Goal: Navigation & Orientation: Find specific page/section

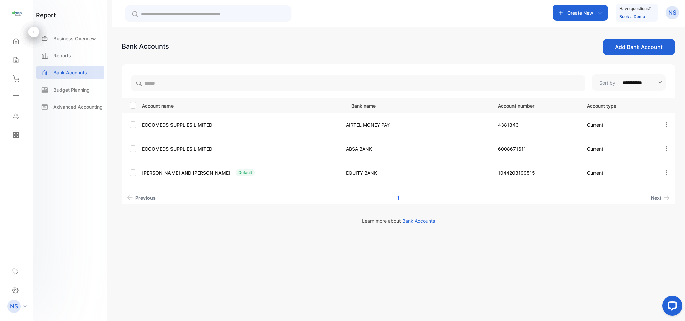
click at [665, 127] on icon "button" at bounding box center [666, 125] width 6 height 6
click at [428, 189] on div "Account name Bank name Account number Account type ECOOMEDS SUPPLIES LIMITED AI…" at bounding box center [398, 151] width 553 height 106
click at [667, 171] on icon "button" at bounding box center [666, 173] width 6 height 6
click at [230, 170] on p "[PERSON_NAME] AND [PERSON_NAME]" at bounding box center [186, 173] width 88 height 7
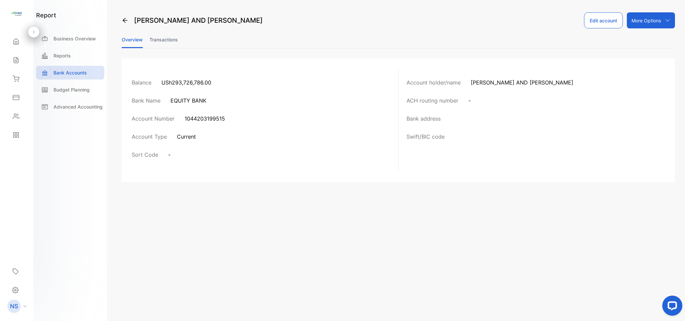
click at [164, 42] on li "Transactions" at bounding box center [163, 39] width 28 height 17
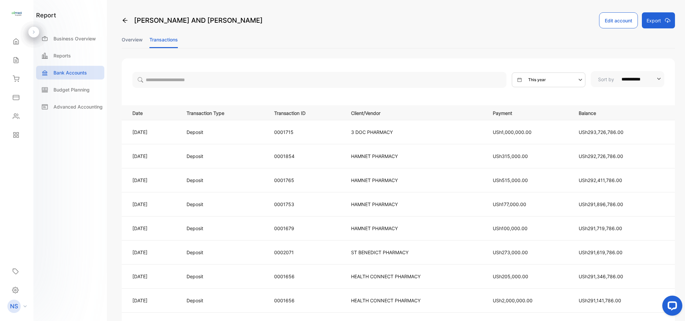
click at [135, 37] on li "Overview" at bounding box center [132, 39] width 21 height 17
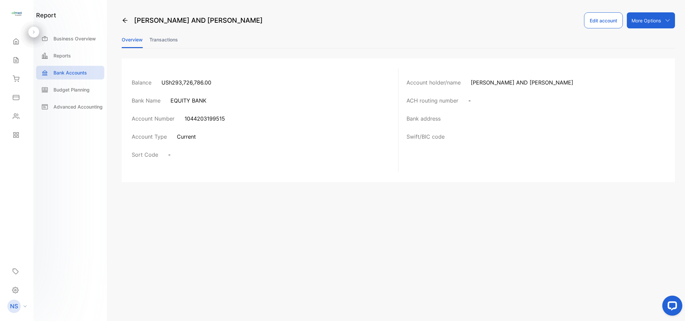
click at [157, 38] on li "Transactions" at bounding box center [163, 39] width 28 height 17
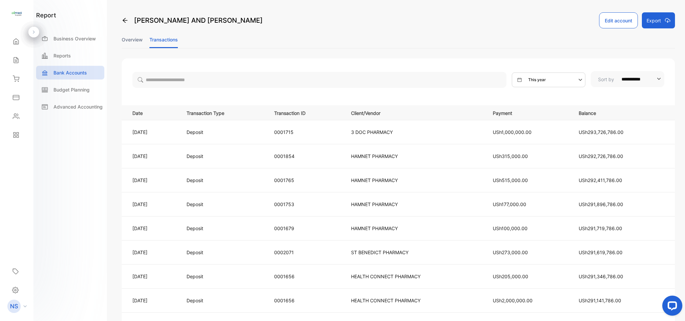
click at [132, 35] on li "Overview" at bounding box center [132, 39] width 21 height 17
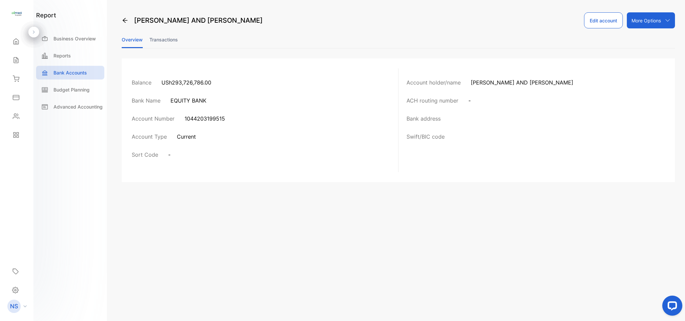
click at [127, 22] on icon at bounding box center [125, 20] width 7 height 7
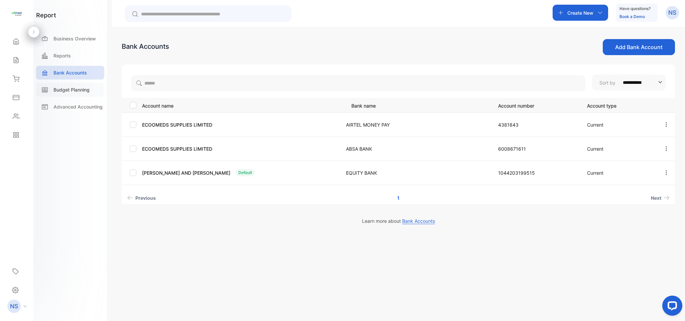
click at [77, 93] on div "Budget Planning" at bounding box center [70, 90] width 68 height 14
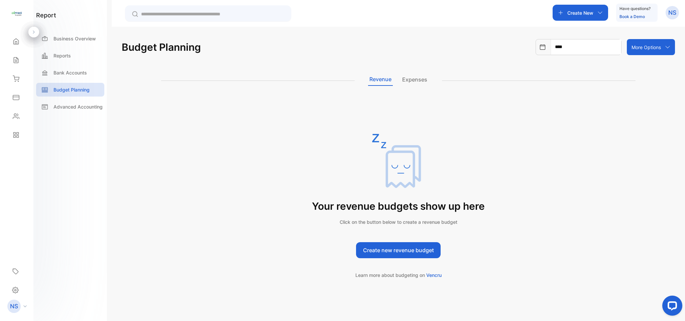
click at [69, 28] on div "report Business Overview Reports Bank Accounts Budget Planning Advanced Account…" at bounding box center [70, 64] width 68 height 106
click at [76, 36] on p "Business Overview" at bounding box center [74, 38] width 42 height 7
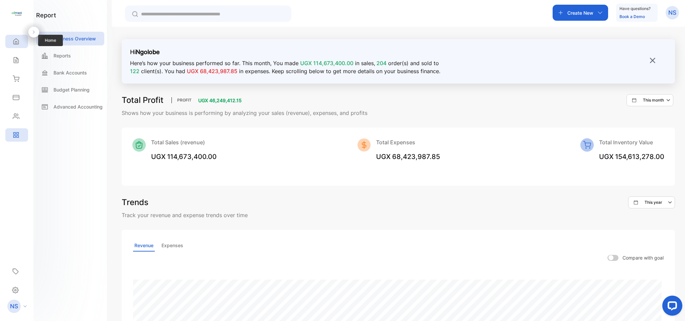
click at [15, 46] on div "Home" at bounding box center [16, 41] width 23 height 13
